Goal: Task Accomplishment & Management: Manage account settings

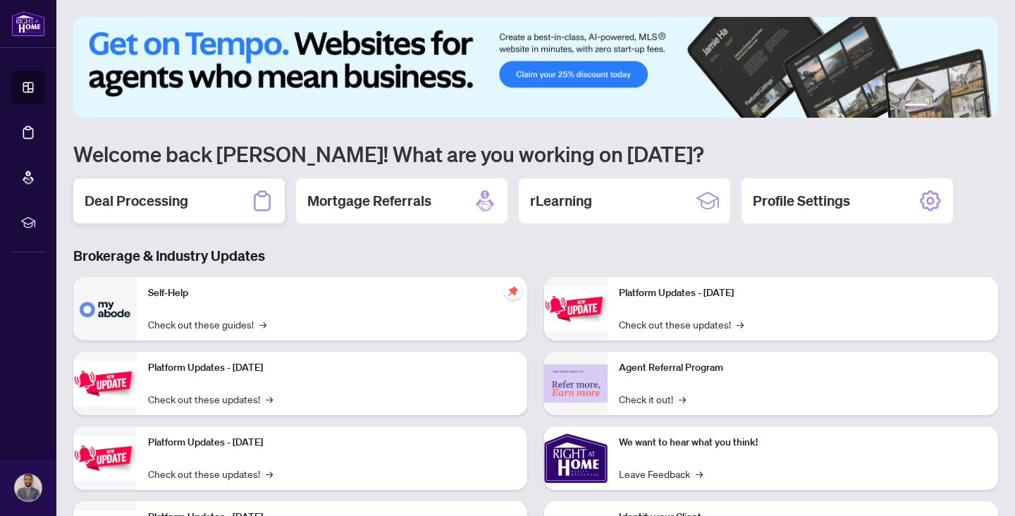
click at [224, 202] on div "Deal Processing" at bounding box center [179, 200] width 212 height 45
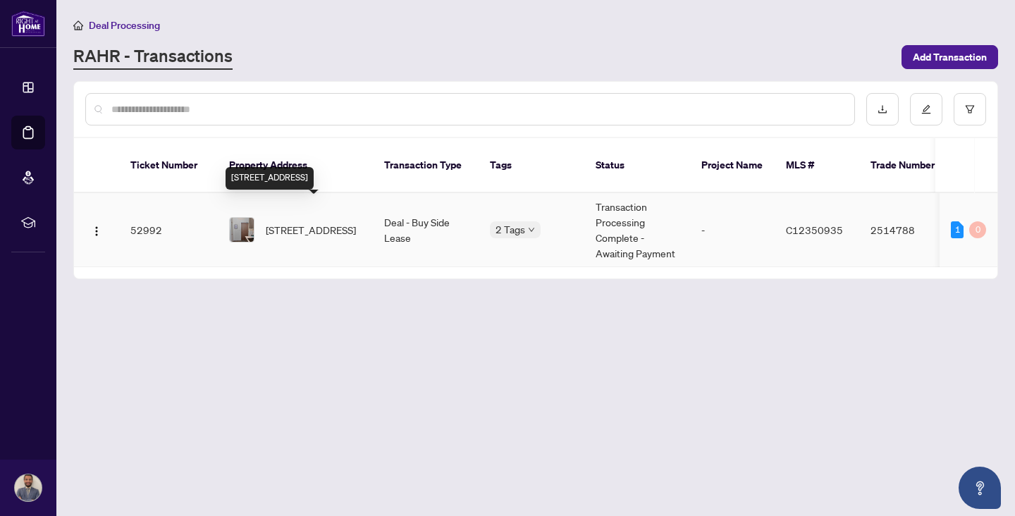
click at [343, 222] on span "[STREET_ADDRESS]" at bounding box center [311, 230] width 90 height 16
